Goal: Transaction & Acquisition: Subscribe to service/newsletter

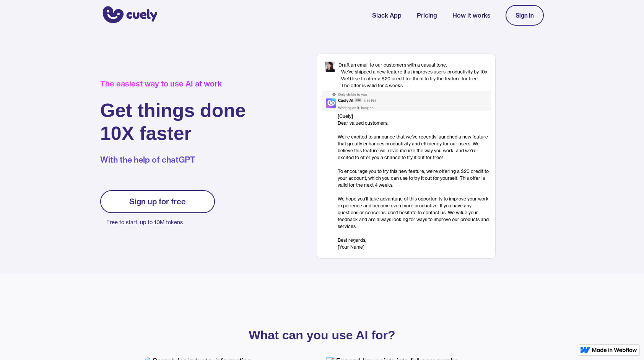
click at [181, 203] on div "Sign up for free" at bounding box center [157, 201] width 57 height 9
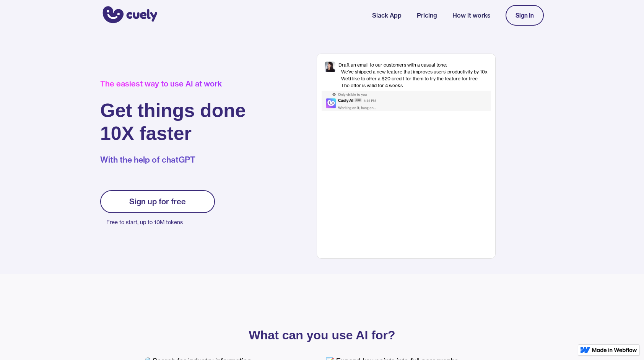
click at [169, 197] on div "Sign up for free" at bounding box center [157, 201] width 57 height 9
click at [148, 206] on link "Sign up for free" at bounding box center [157, 201] width 115 height 23
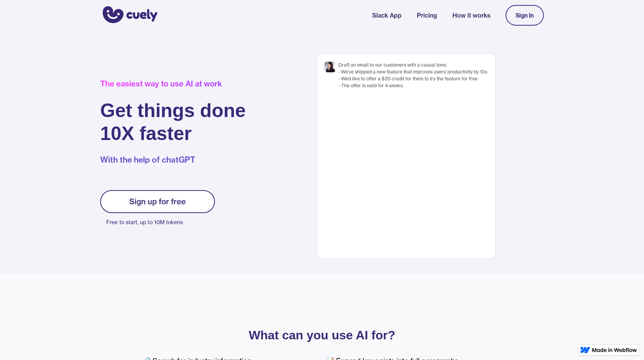
click at [525, 7] on link "Sign In" at bounding box center [525, 15] width 38 height 21
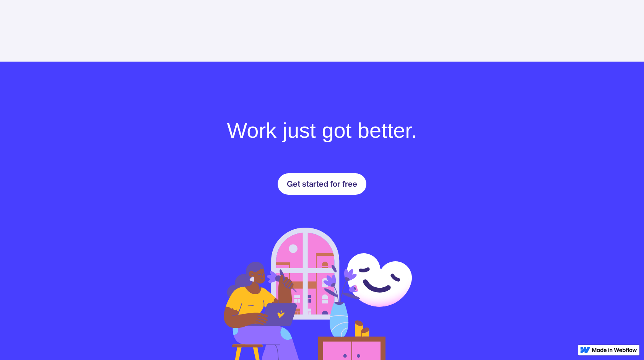
scroll to position [1137, 0]
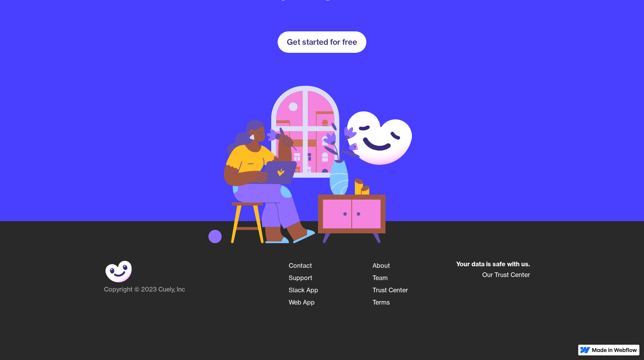
click at [344, 39] on div "Get started for free" at bounding box center [322, 42] width 70 height 9
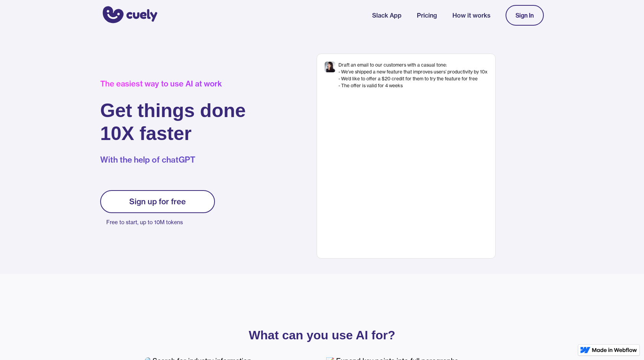
click at [180, 199] on div "Sign up for free" at bounding box center [157, 201] width 57 height 9
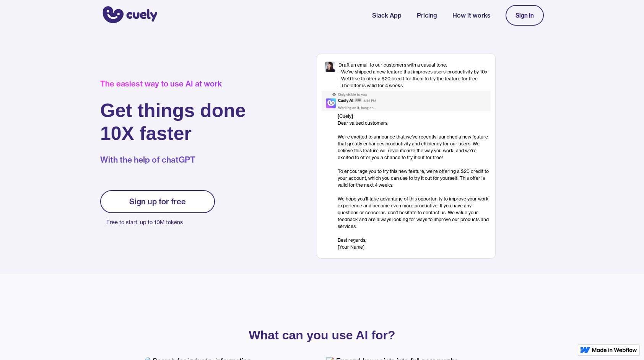
click at [352, 174] on div "[Cuely] Dear valued customers, ‍ We're excited to announce that we've recently …" at bounding box center [414, 182] width 153 height 138
click at [394, 18] on link "Slack App" at bounding box center [386, 15] width 29 height 9
